Goal: Task Accomplishment & Management: Manage account settings

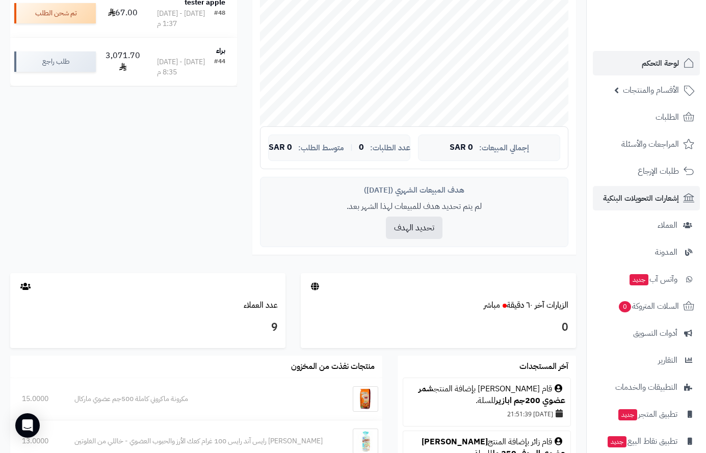
scroll to position [102, 0]
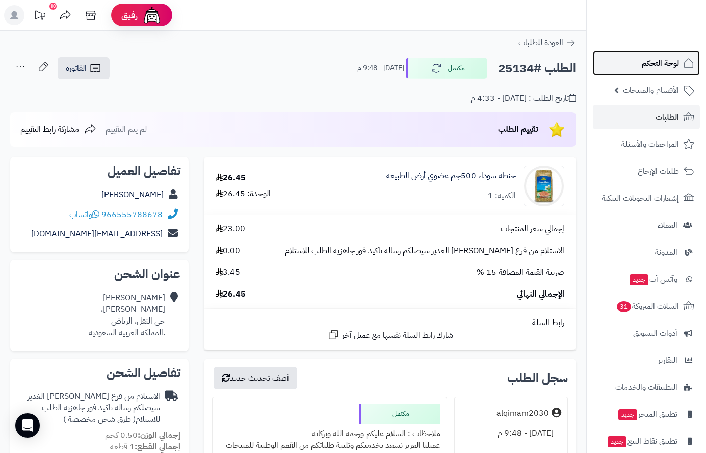
drag, startPoint x: 0, startPoint y: 0, endPoint x: 652, endPoint y: 67, distance: 655.7
click at [652, 67] on span "لوحة التحكم" at bounding box center [660, 63] width 37 height 14
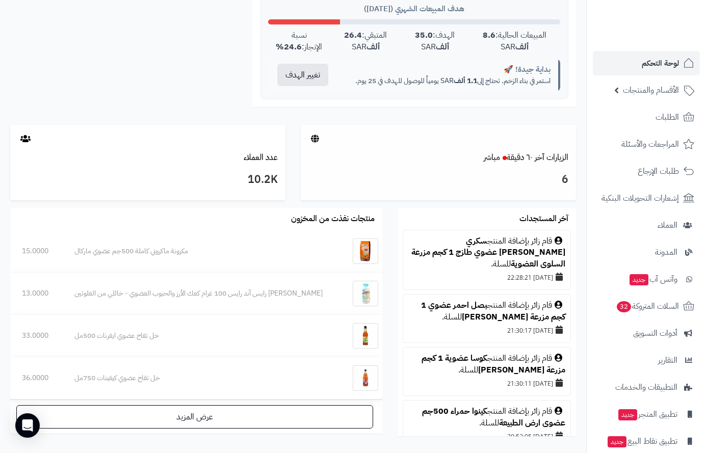
scroll to position [459, 0]
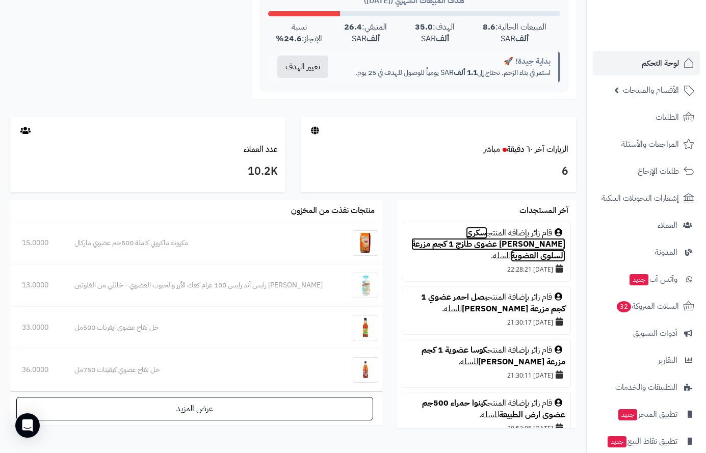
click at [459, 236] on link "سكري مناصيف فاخر عضوي طازج 1 كجم مزرعة السلوى العضوية" at bounding box center [489, 245] width 154 height 36
click at [666, 60] on span "لوحة التحكم" at bounding box center [660, 63] width 37 height 14
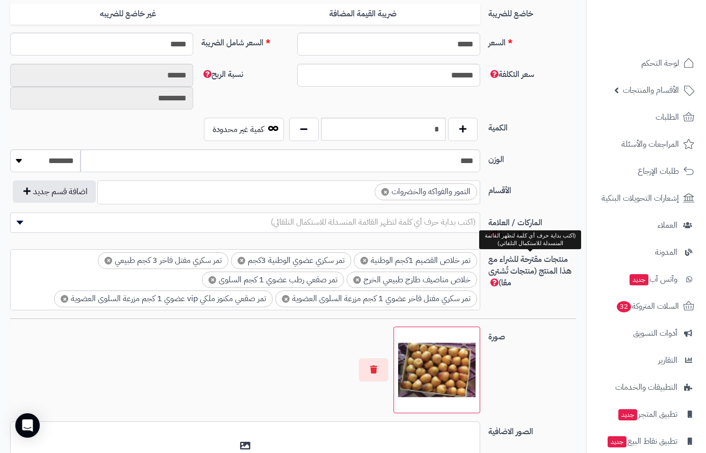
scroll to position [459, 0]
click at [441, 128] on input "*" at bounding box center [383, 128] width 125 height 23
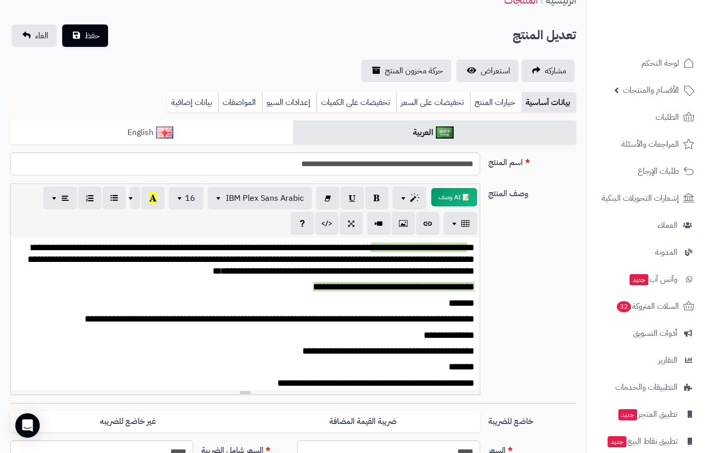
scroll to position [0, 0]
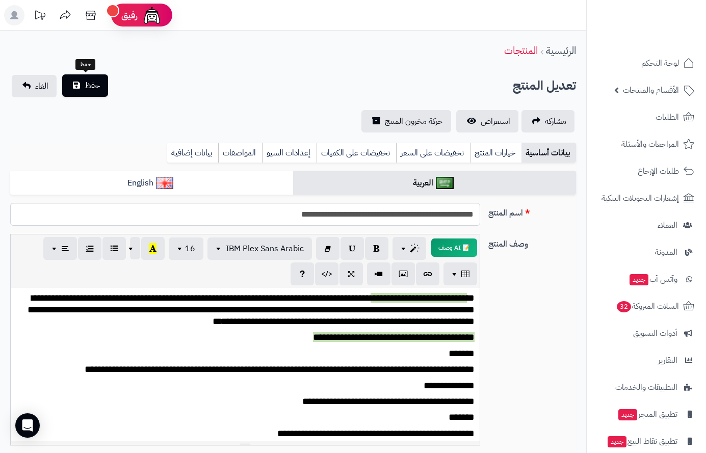
type input "*"
click at [85, 88] on span "حفظ" at bounding box center [92, 86] width 15 height 12
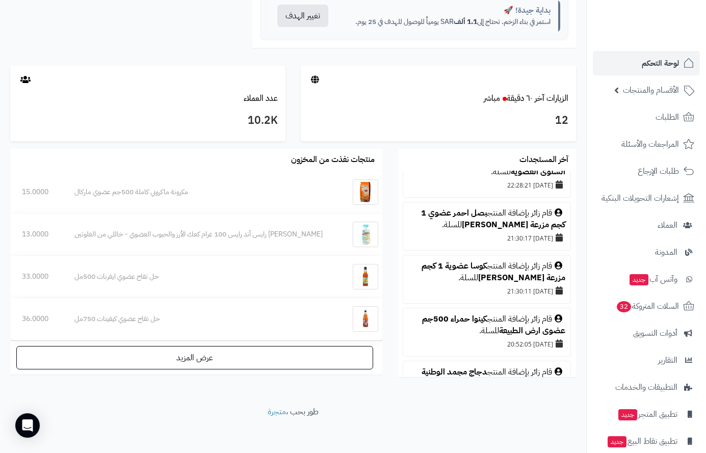
scroll to position [51, 0]
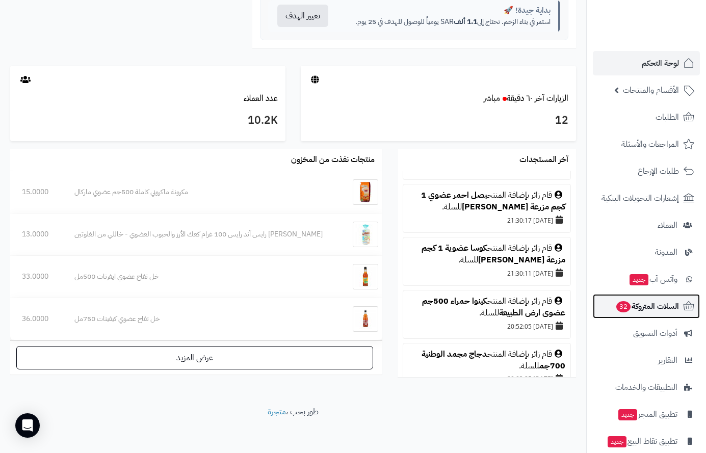
click at [635, 304] on span "السلات المتروكة 32" at bounding box center [648, 306] width 64 height 14
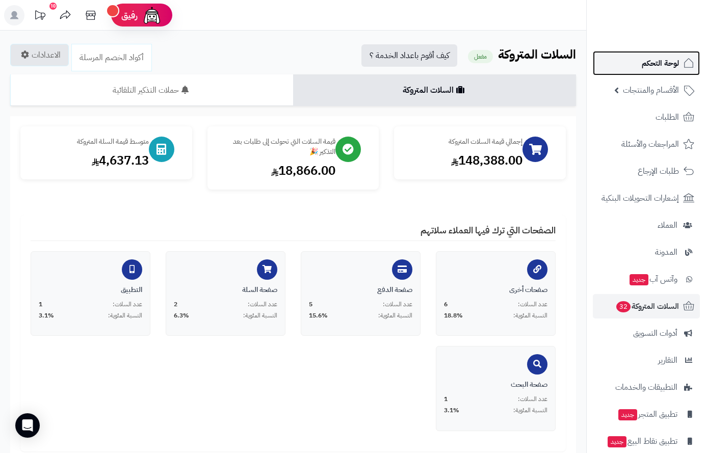
click at [660, 59] on span "لوحة التحكم" at bounding box center [660, 63] width 37 height 14
